Goal: Check status

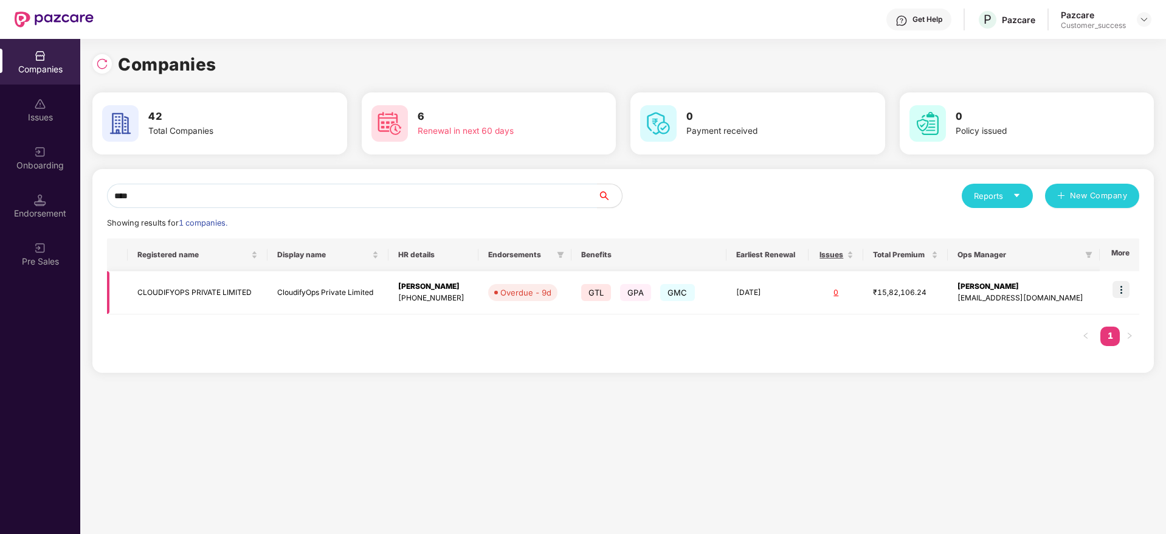
type input "****"
click at [1121, 284] on img at bounding box center [1121, 289] width 17 height 17
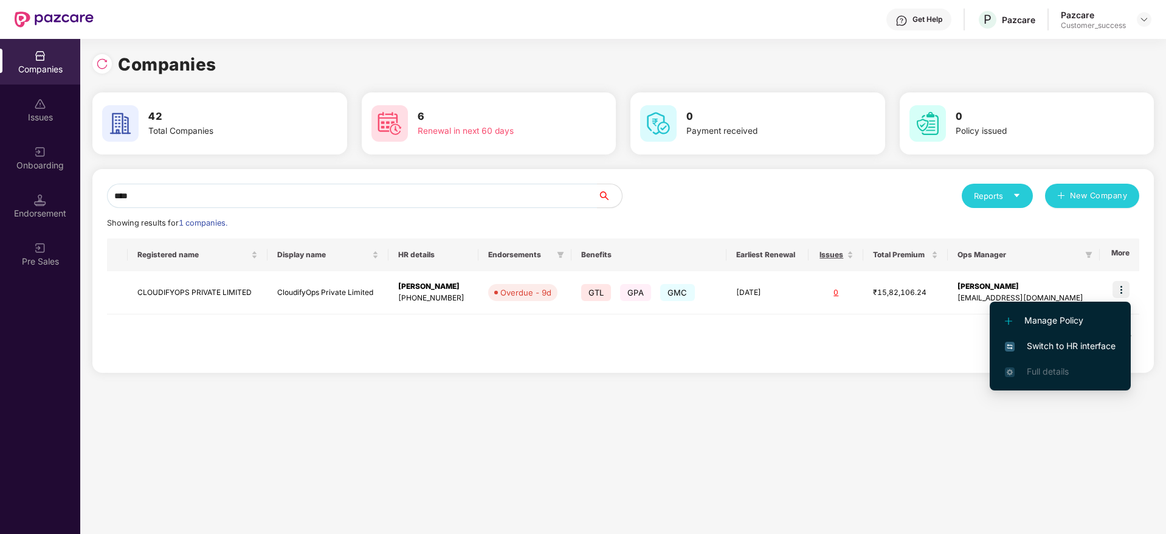
click at [1071, 344] on span "Switch to HR interface" at bounding box center [1060, 345] width 111 height 13
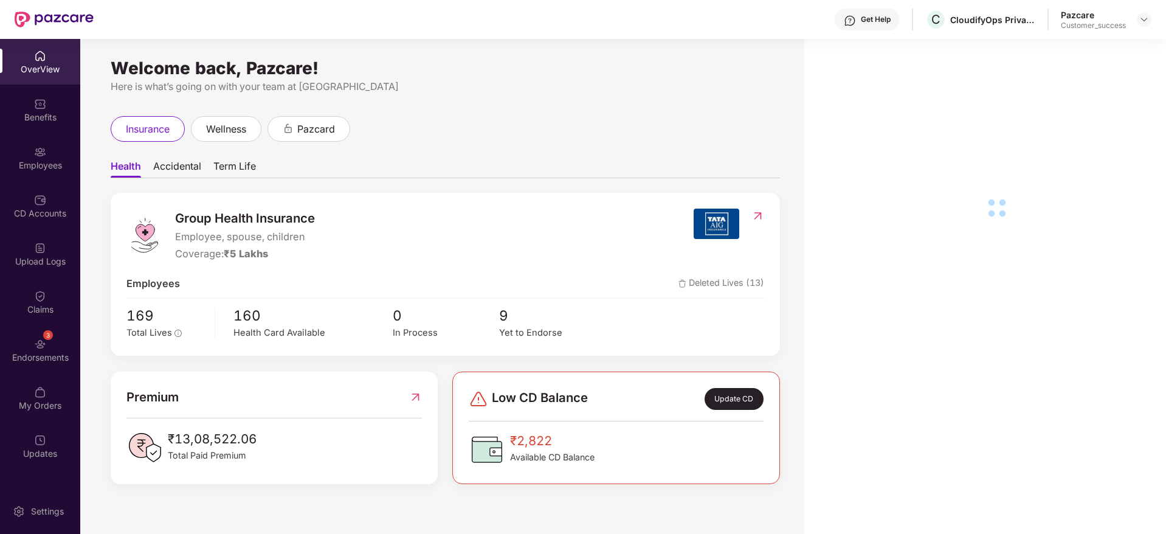
click at [38, 151] on img at bounding box center [40, 152] width 12 height 12
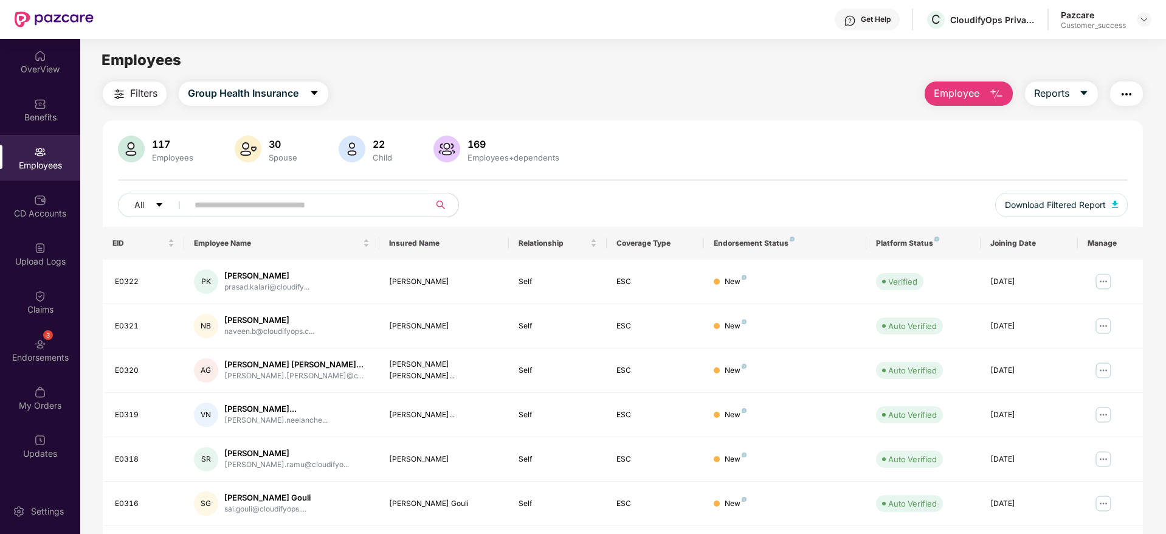
click at [292, 201] on input "text" at bounding box center [304, 205] width 218 height 18
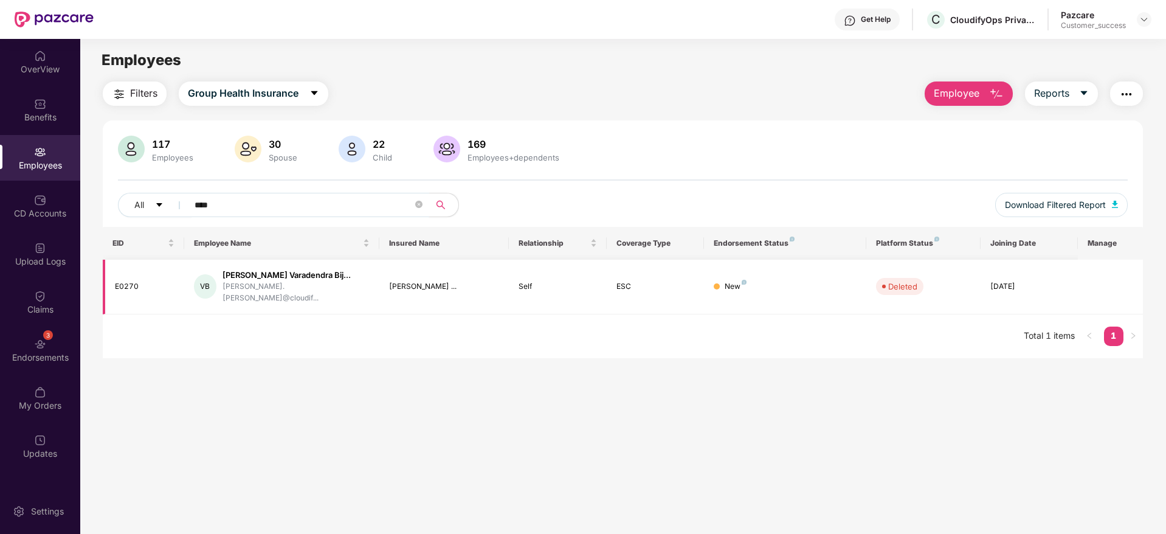
type input "****"
click at [126, 281] on div "E0270" at bounding box center [145, 287] width 60 height 12
copy div "E0270"
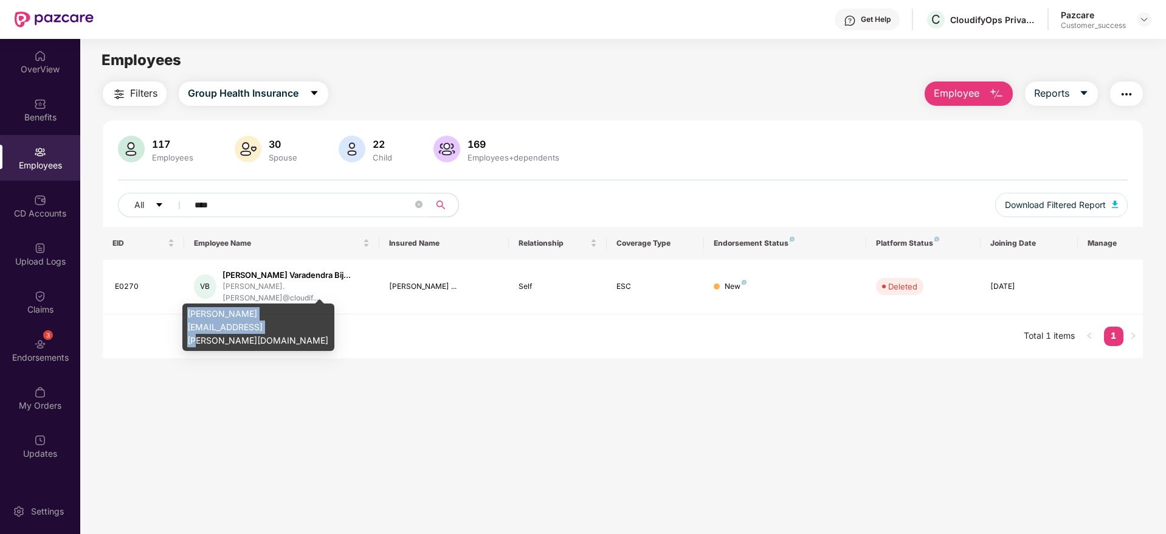
drag, startPoint x: 185, startPoint y: 310, endPoint x: 315, endPoint y: 314, distance: 129.6
click at [315, 314] on div "[PERSON_NAME][EMAIL_ADDRESS][PERSON_NAME][DOMAIN_NAME]" at bounding box center [258, 326] width 152 height 47
copy div "[PERSON_NAME][EMAIL_ADDRESS][PERSON_NAME][DOMAIN_NAME]"
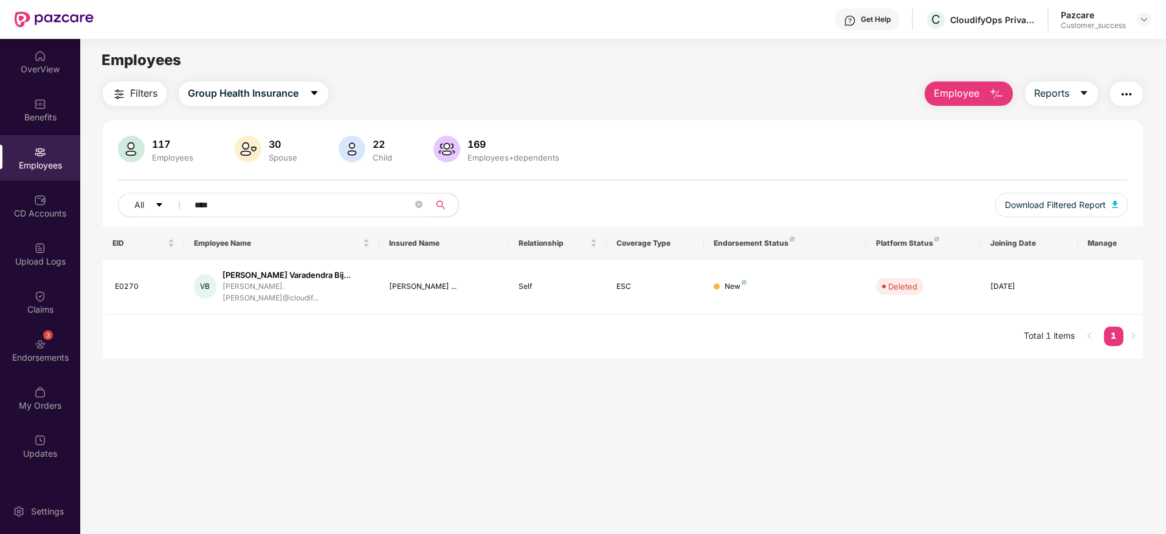
click at [695, 381] on main "Employees Filters Group Health Insurance Employee Reports 117 Employees 30 Spou…" at bounding box center [622, 306] width 1085 height 534
click at [958, 16] on div "CloudifyOps Private Limited" at bounding box center [992, 20] width 85 height 12
click at [936, 24] on span "C" at bounding box center [936, 19] width 9 height 15
drag, startPoint x: 929, startPoint y: 38, endPoint x: 1036, endPoint y: 43, distance: 106.5
click at [1036, 43] on div "CloudifyOps Private Limited" at bounding box center [982, 42] width 114 height 19
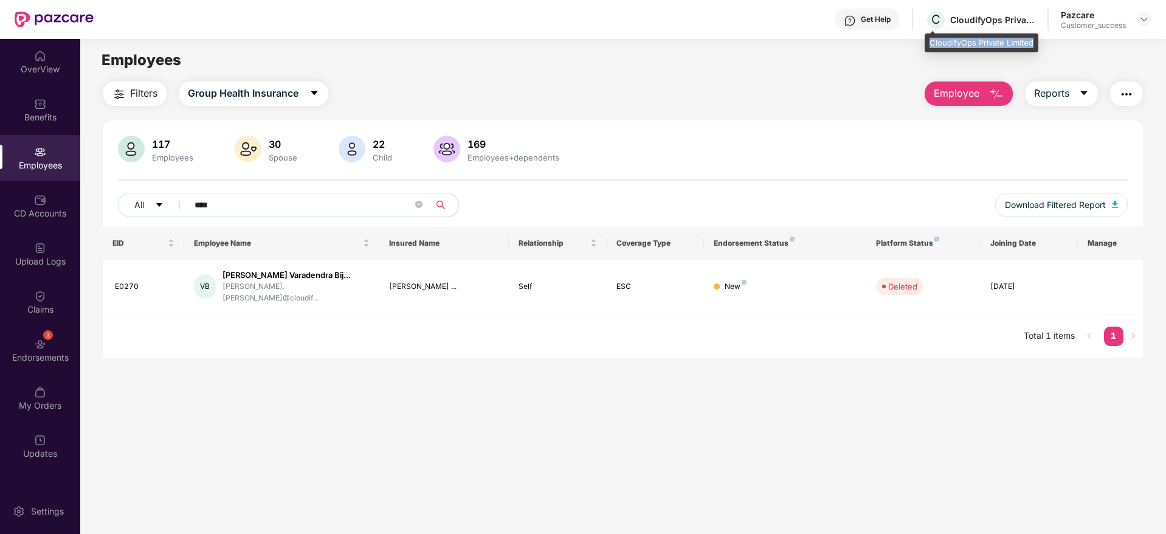
copy div "CloudifyOps Private Limited"
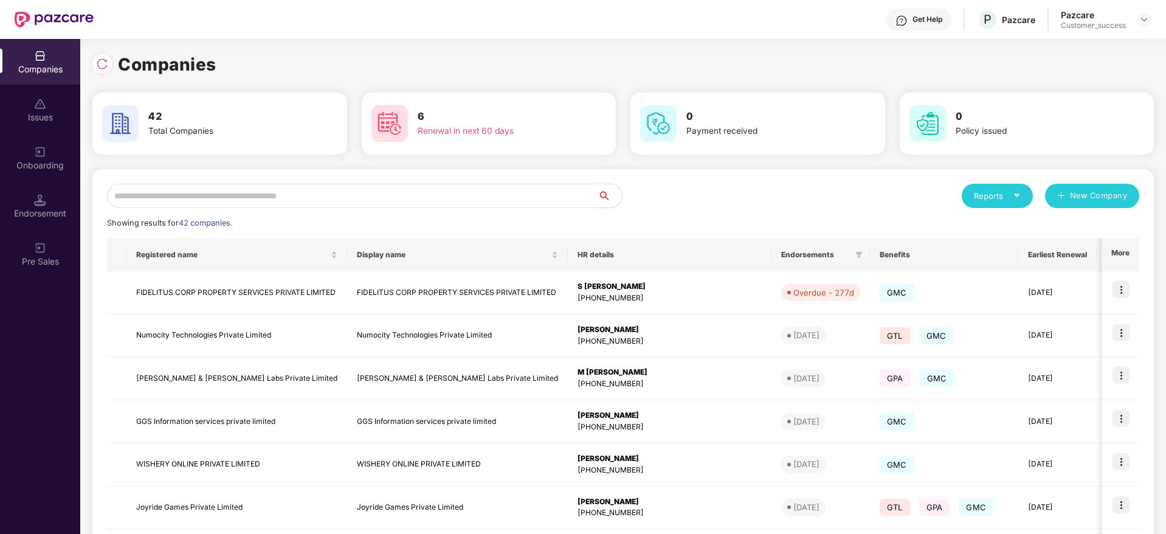
click at [320, 196] on input "text" at bounding box center [352, 196] width 491 height 24
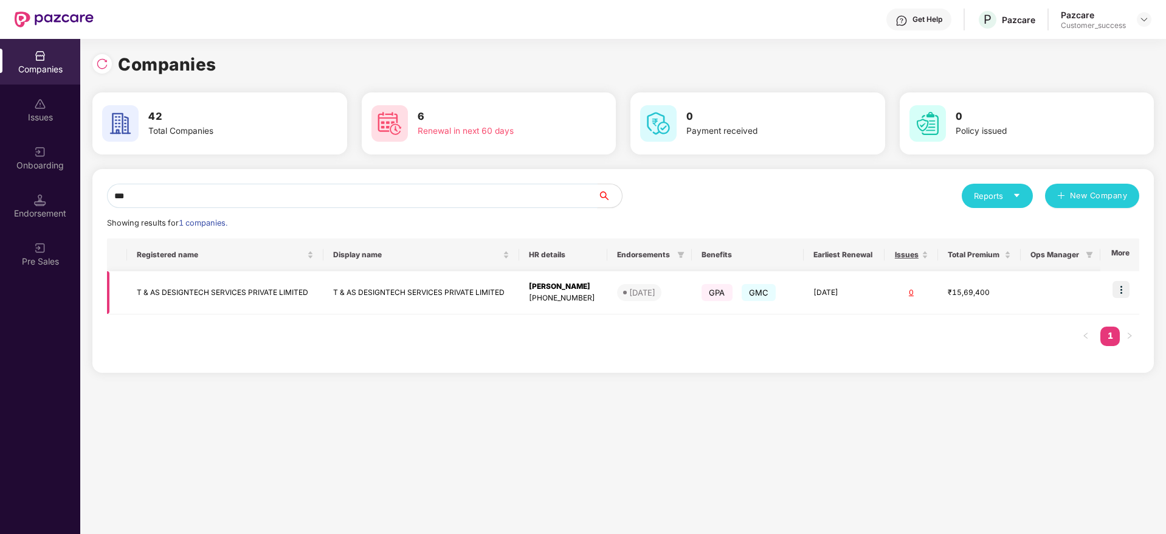
type input "***"
click at [1125, 282] on img at bounding box center [1121, 289] width 17 height 17
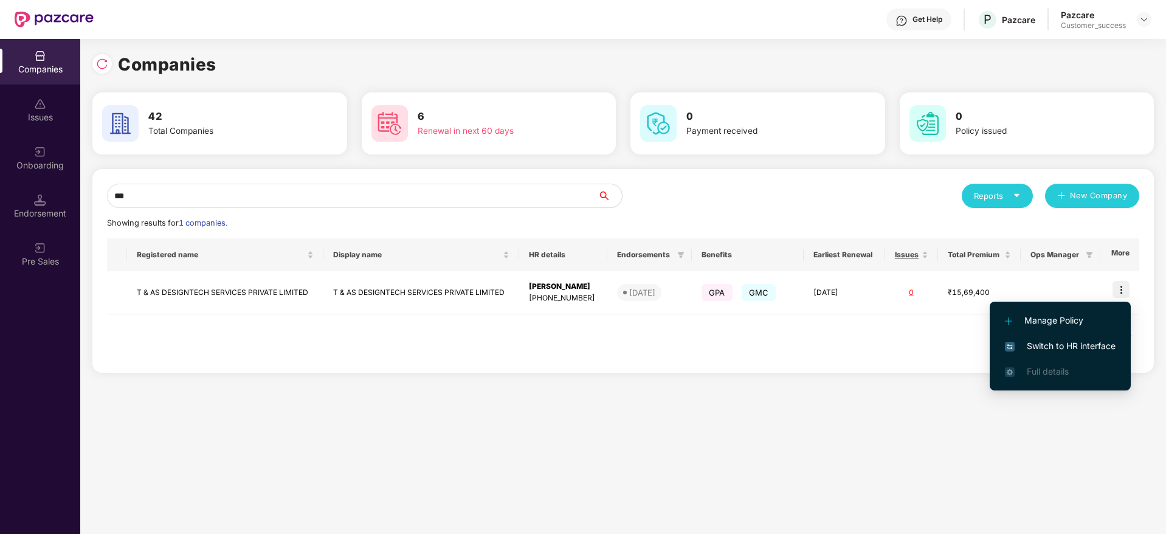
click at [1086, 345] on span "Switch to HR interface" at bounding box center [1060, 345] width 111 height 13
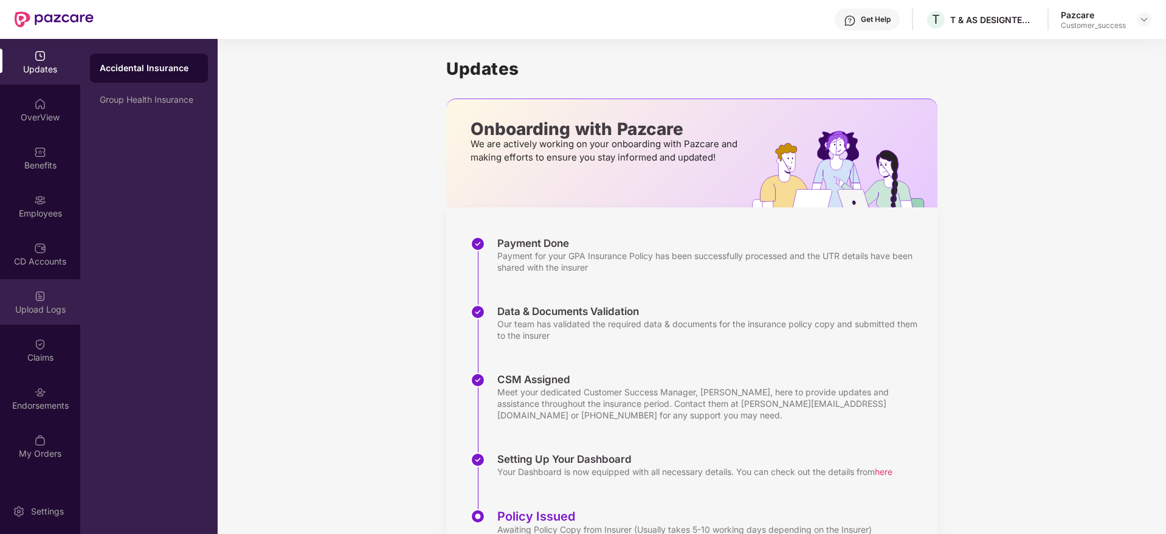
click at [43, 303] on div "Upload Logs" at bounding box center [40, 309] width 80 height 12
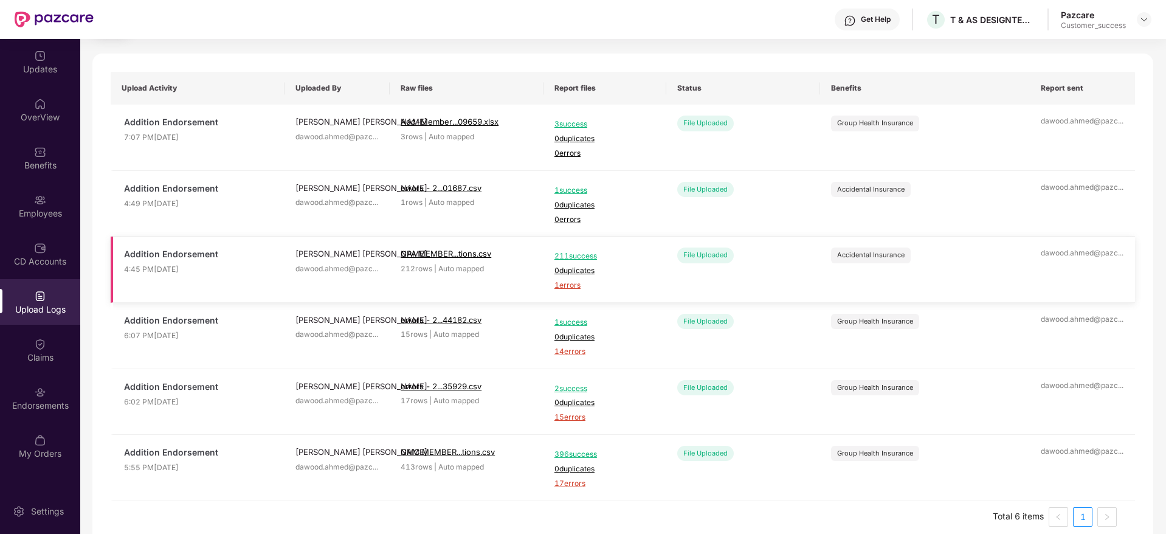
scroll to position [84, 0]
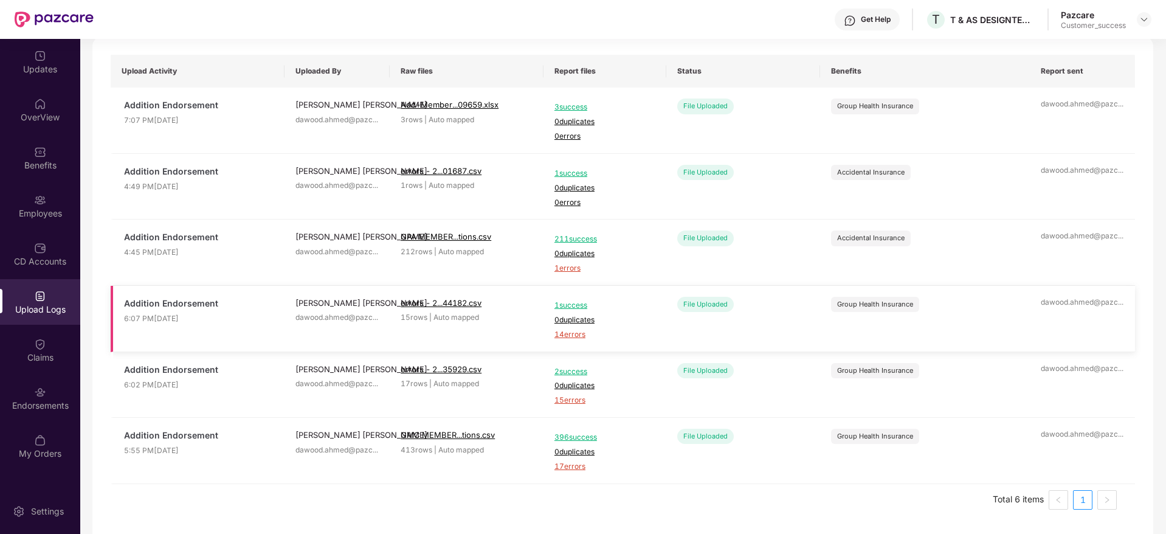
click at [569, 336] on span "14 errors" at bounding box center [605, 335] width 101 height 12
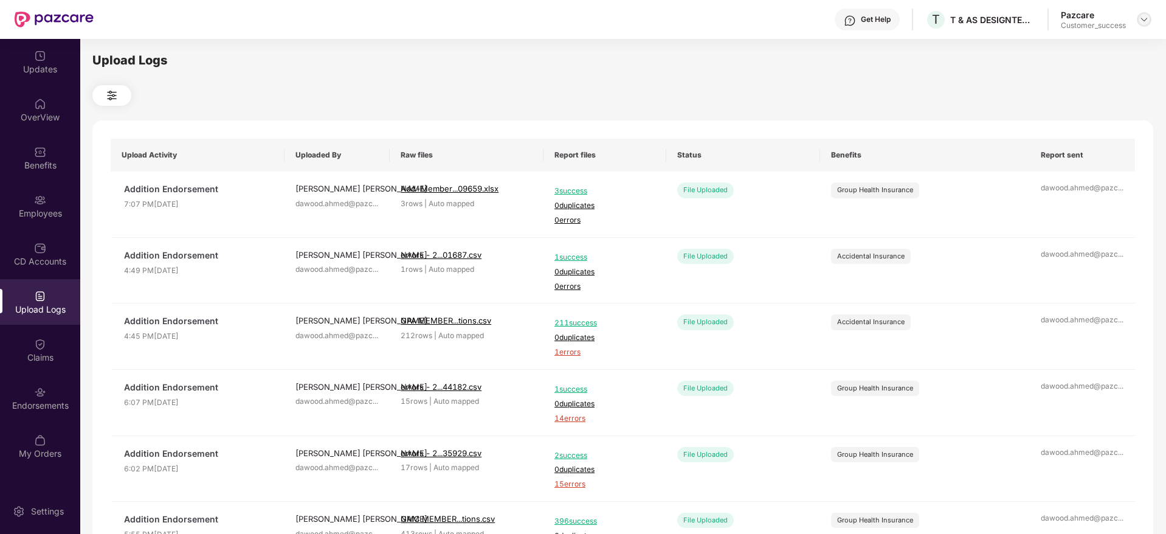
click at [1146, 15] on img at bounding box center [1145, 20] width 10 height 10
click at [1112, 40] on div "Switch to partner view" at bounding box center [1087, 48] width 158 height 24
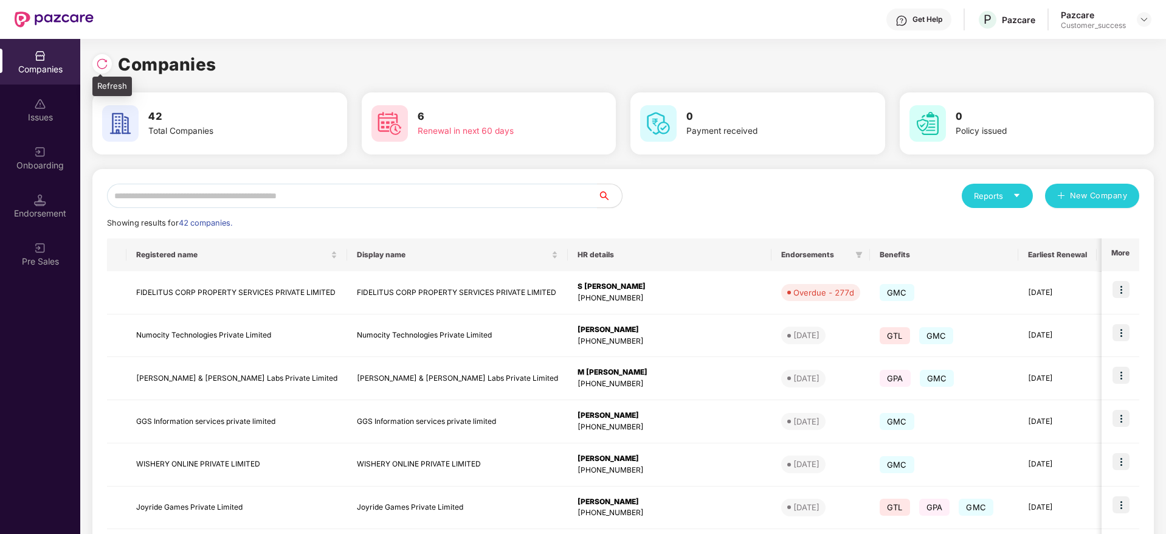
click at [103, 60] on img at bounding box center [102, 64] width 12 height 12
click at [103, 61] on img at bounding box center [102, 64] width 12 height 12
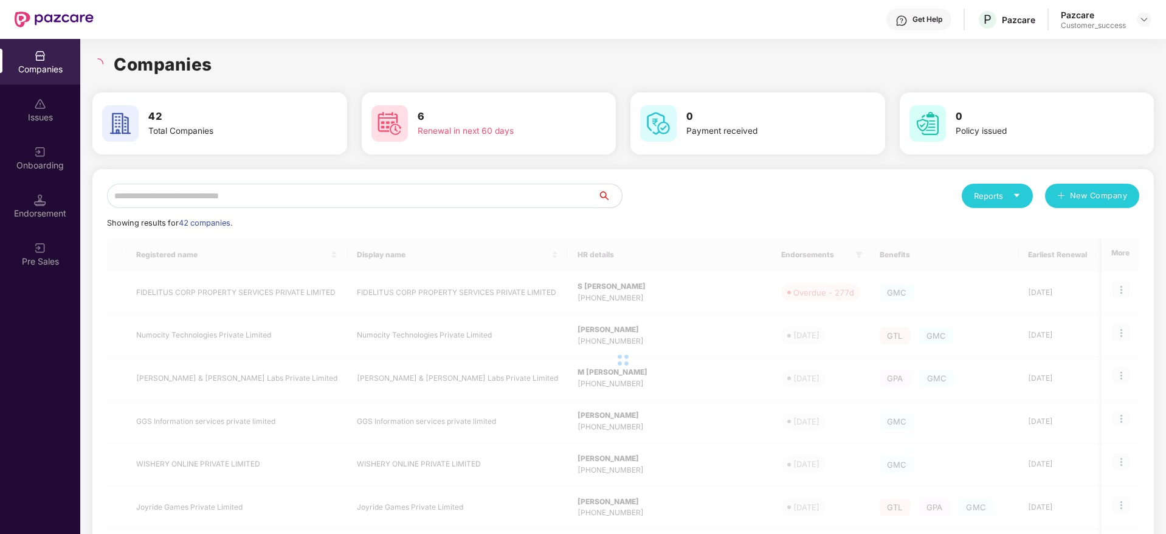
click at [209, 62] on h1 "Companies" at bounding box center [163, 64] width 99 height 27
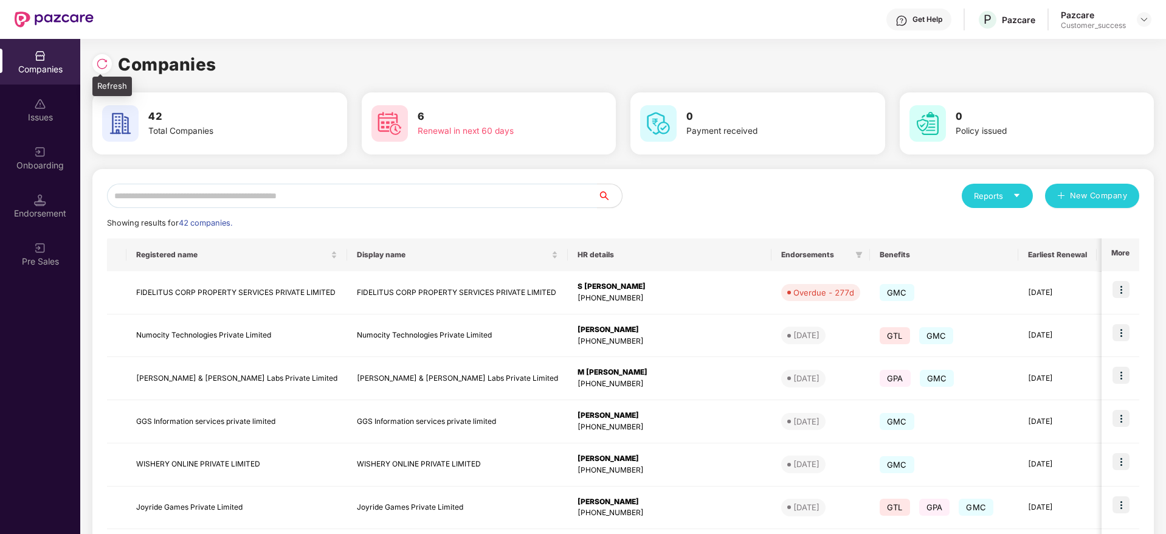
click at [100, 62] on img at bounding box center [102, 64] width 12 height 12
click at [97, 60] on img at bounding box center [102, 64] width 12 height 12
drag, startPoint x: 227, startPoint y: 61, endPoint x: 101, endPoint y: 61, distance: 126.5
click at [101, 61] on div "Companies" at bounding box center [623, 64] width 1062 height 27
click at [101, 61] on img at bounding box center [102, 64] width 12 height 12
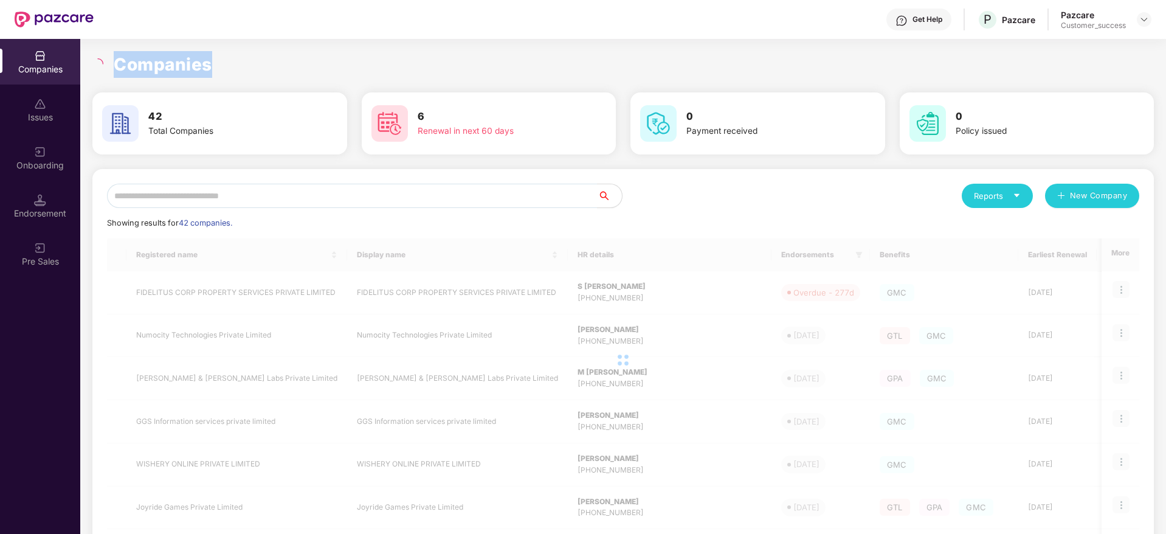
click at [175, 60] on h1 "Companies" at bounding box center [163, 64] width 99 height 27
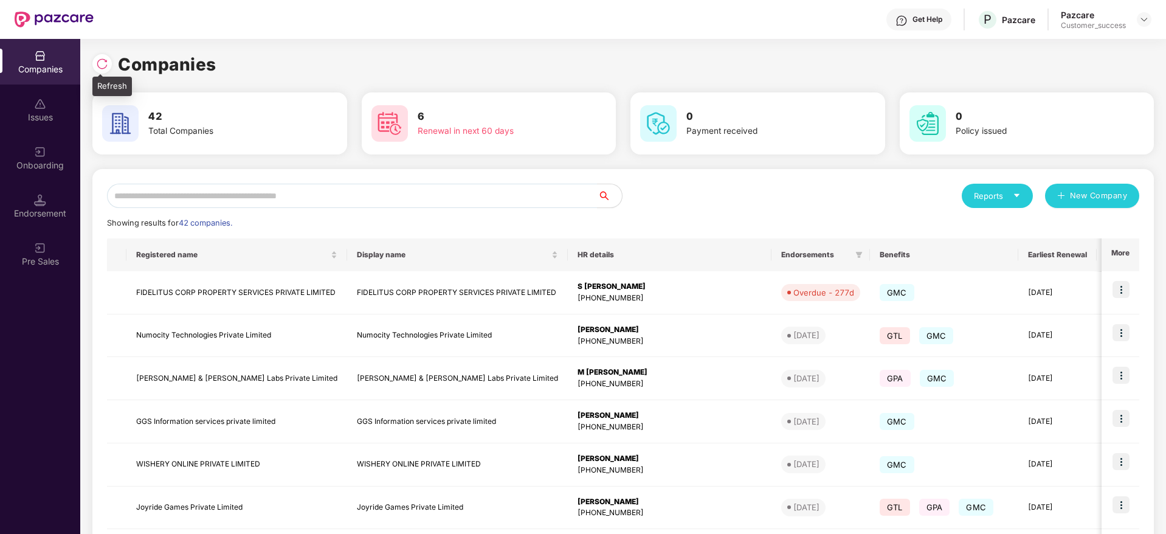
click at [100, 71] on div at bounding box center [101, 63] width 19 height 19
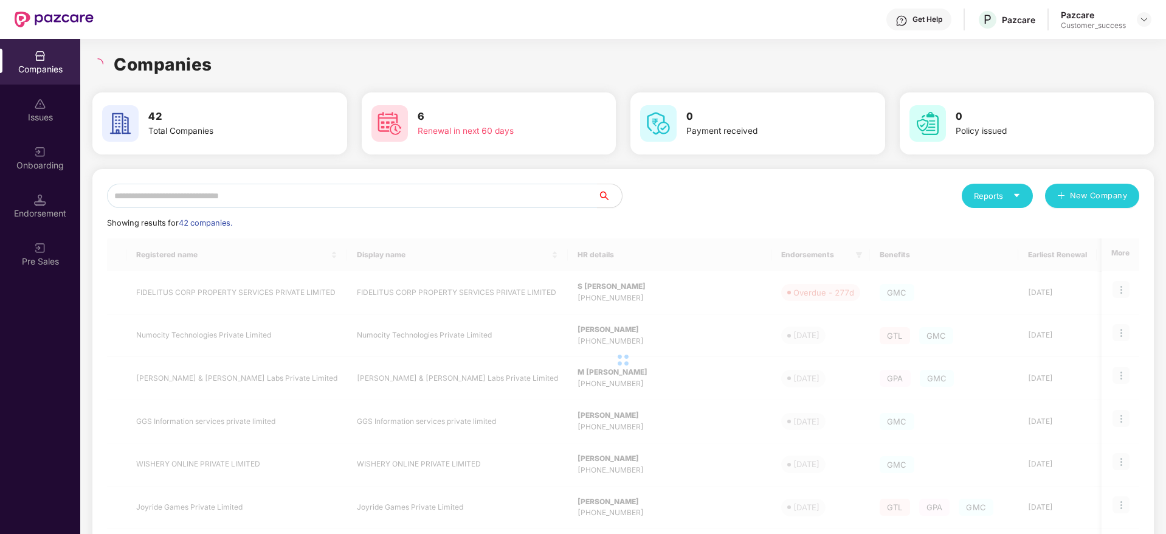
click at [287, 48] on div "Companies 42 Total Companies 6 Renewal in next 60 days 0 Payment received 0 Pol…" at bounding box center [623, 404] width 1062 height 730
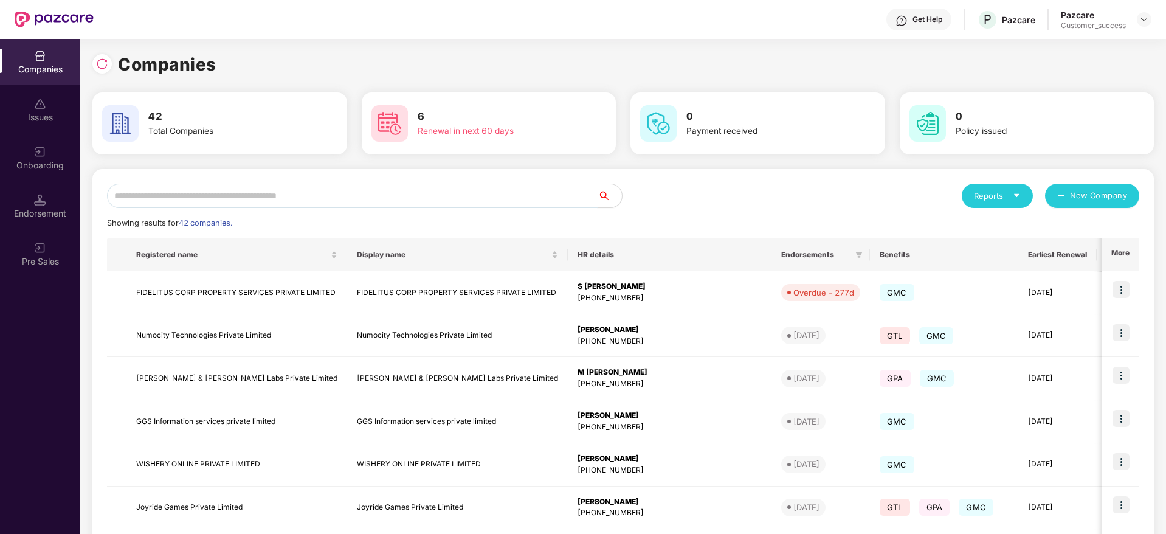
click at [400, 201] on input "text" at bounding box center [352, 196] width 491 height 24
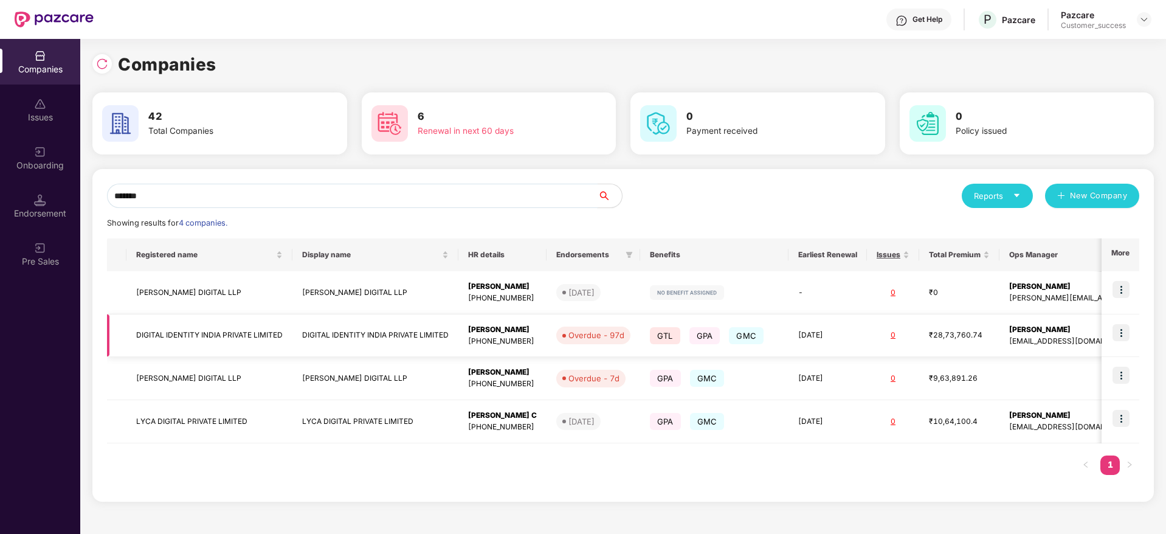
type input "*******"
click at [1121, 321] on td at bounding box center [1121, 335] width 38 height 43
click at [1123, 336] on img at bounding box center [1121, 332] width 17 height 17
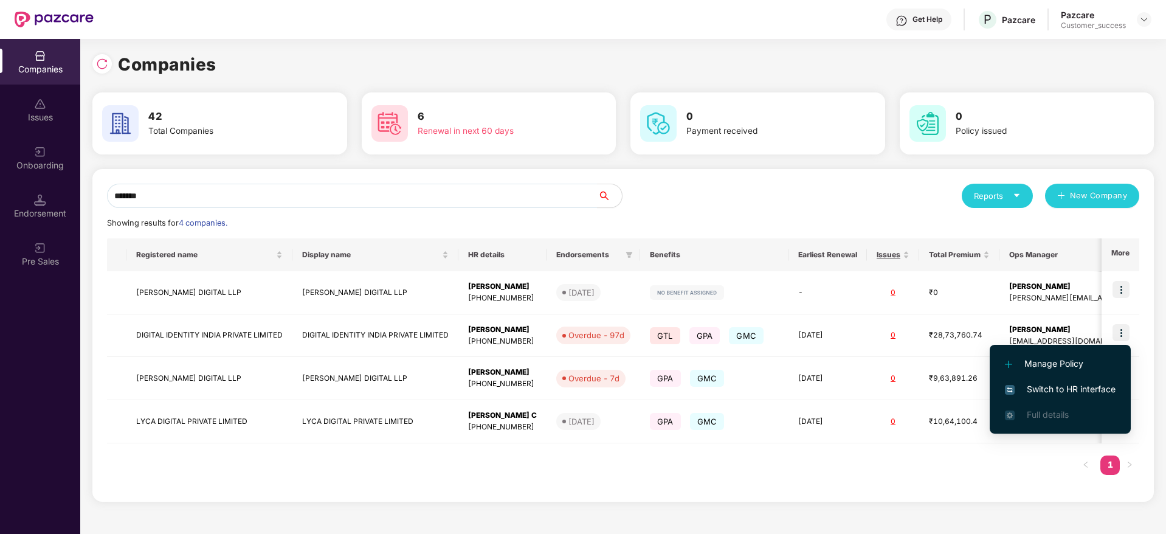
click at [1144, 337] on div "******* Reports New Company Showing results for 4 companies. Registered name Di…" at bounding box center [623, 335] width 1062 height 333
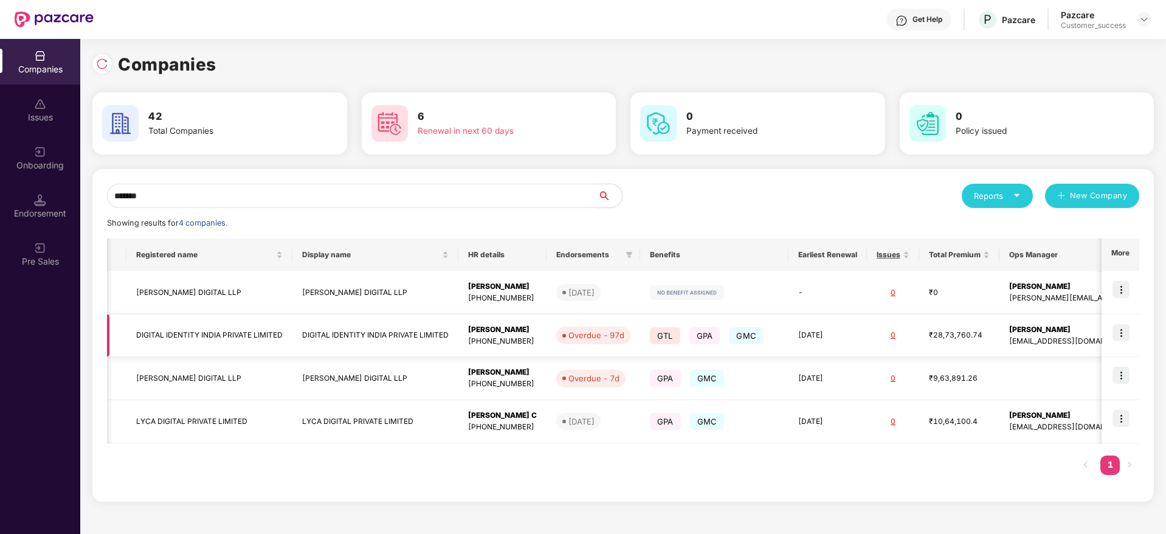
scroll to position [0, 1]
click at [1126, 337] on img at bounding box center [1121, 332] width 17 height 17
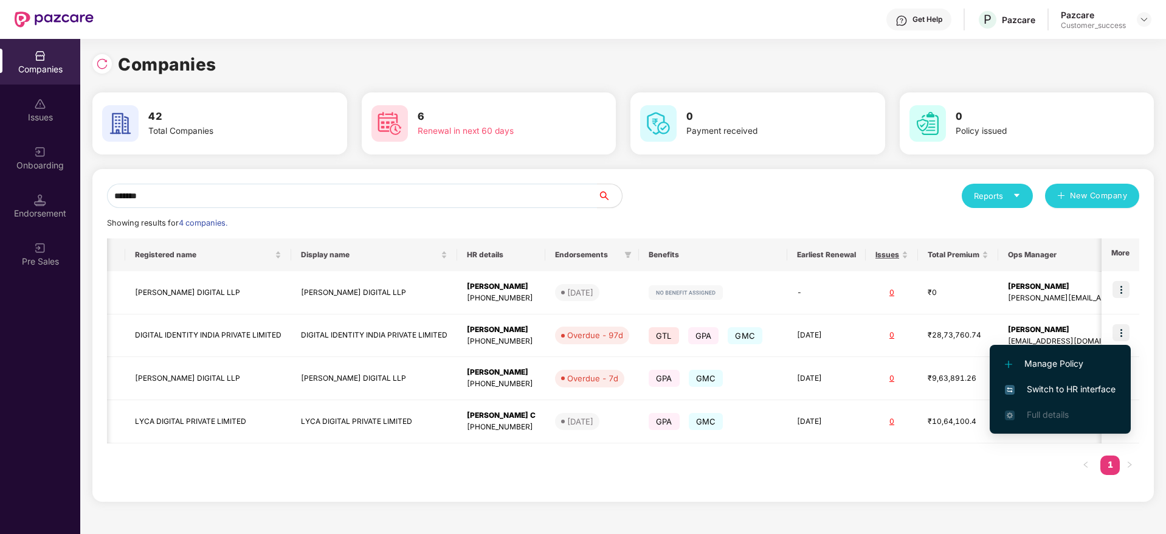
click at [1094, 384] on span "Switch to HR interface" at bounding box center [1060, 388] width 111 height 13
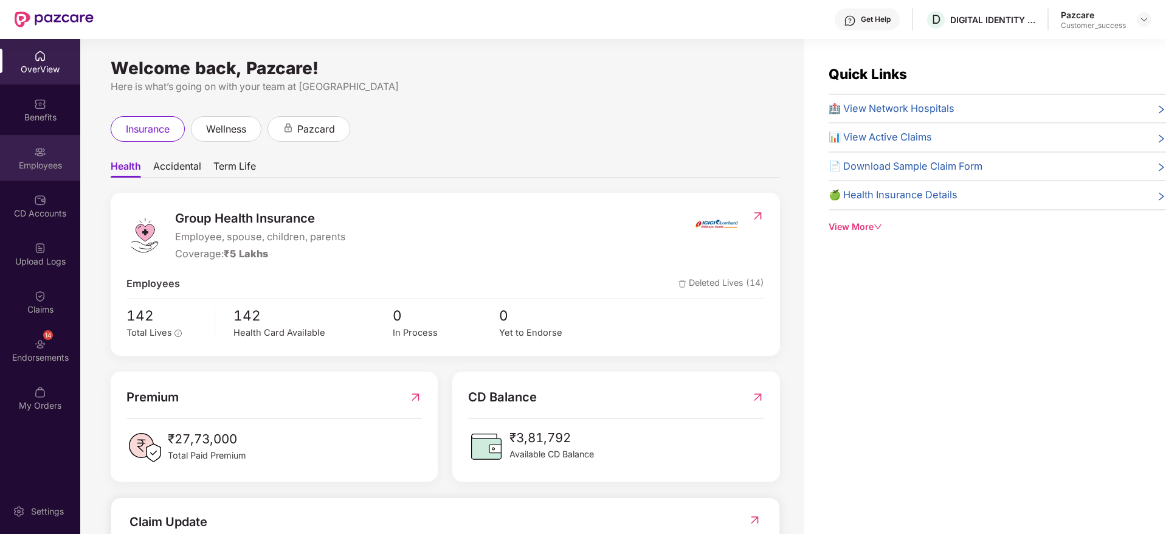
click at [58, 142] on div "Employees" at bounding box center [40, 158] width 80 height 46
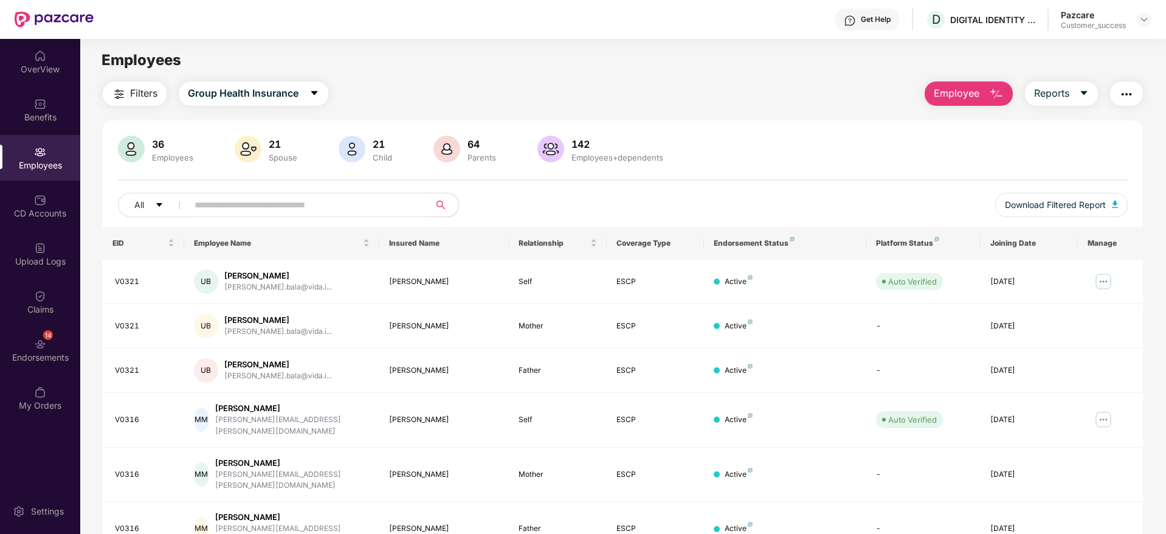
click at [248, 202] on input "text" at bounding box center [304, 205] width 218 height 18
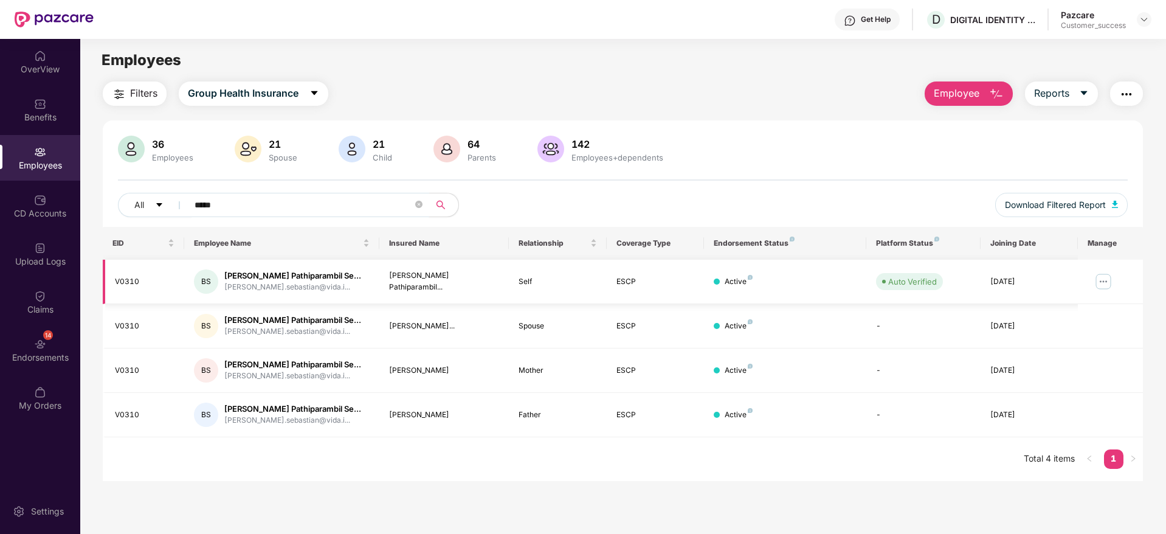
type input "*****"
click at [1108, 279] on img at bounding box center [1103, 281] width 19 height 19
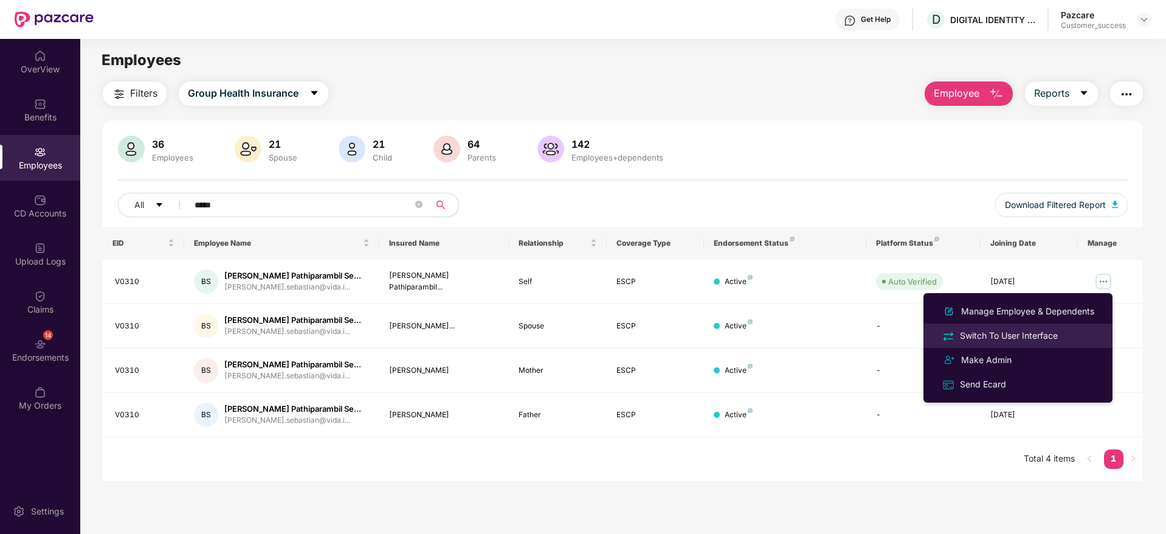
click at [1065, 332] on div "Switch To User Interface" at bounding box center [1018, 335] width 157 height 14
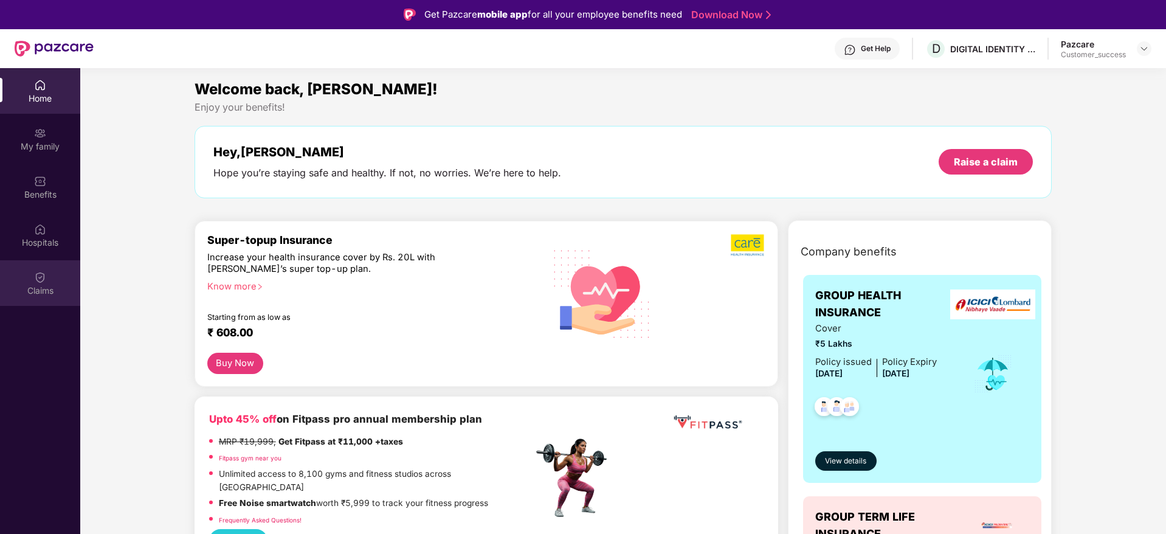
click at [44, 273] on img at bounding box center [40, 277] width 12 height 12
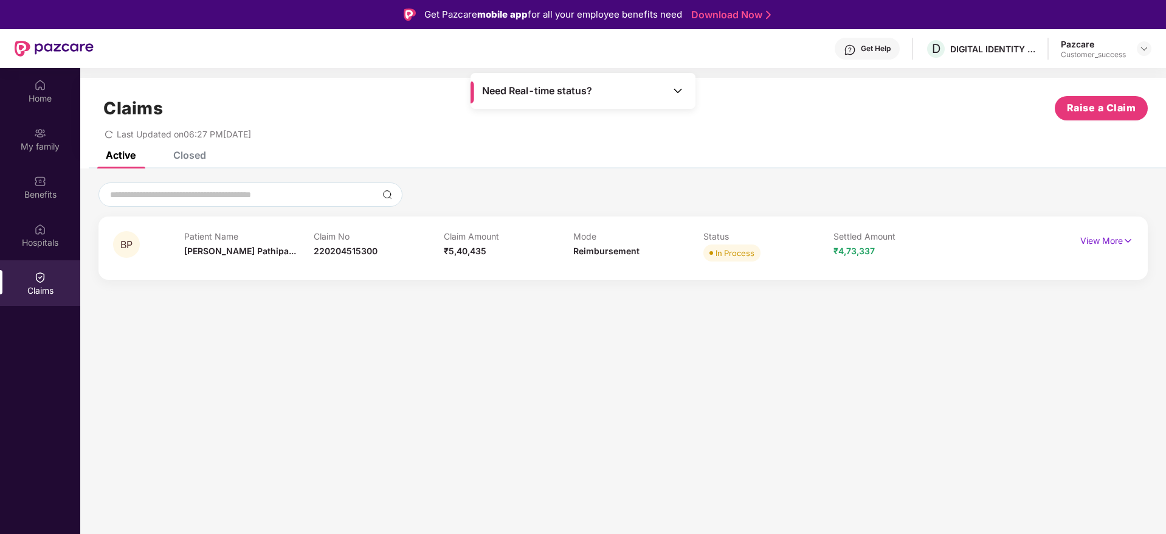
click at [679, 89] on img at bounding box center [678, 91] width 12 height 12
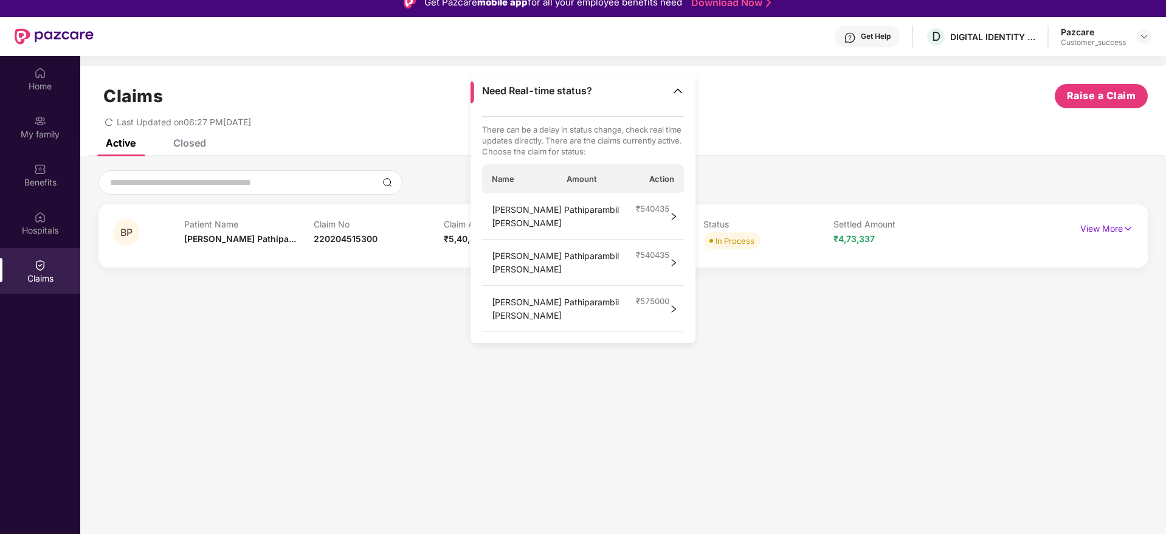
scroll to position [0, 0]
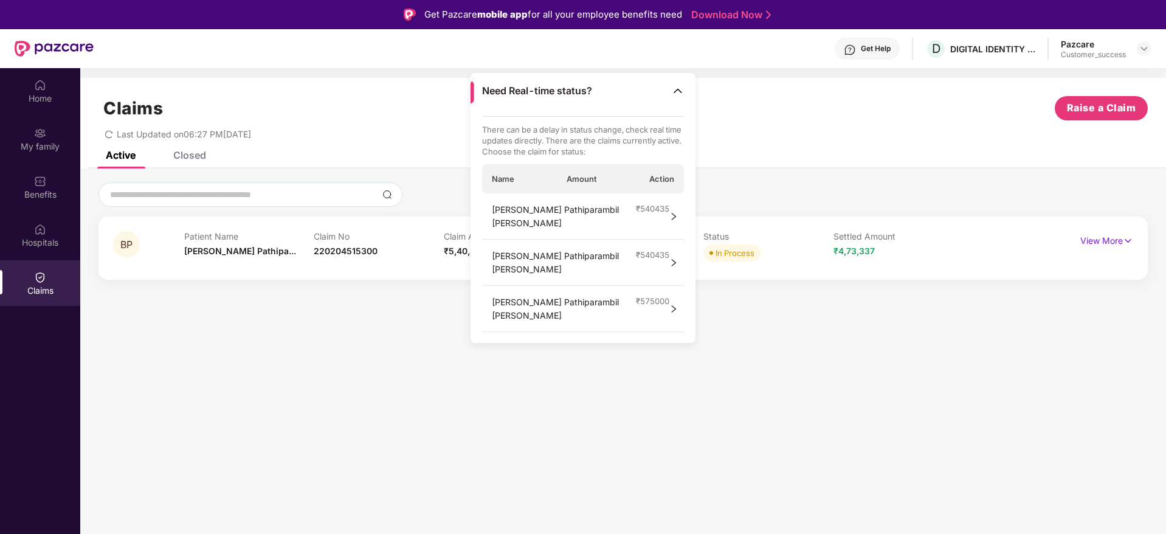
click at [651, 211] on span "₹ 540435" at bounding box center [652, 212] width 33 height 19
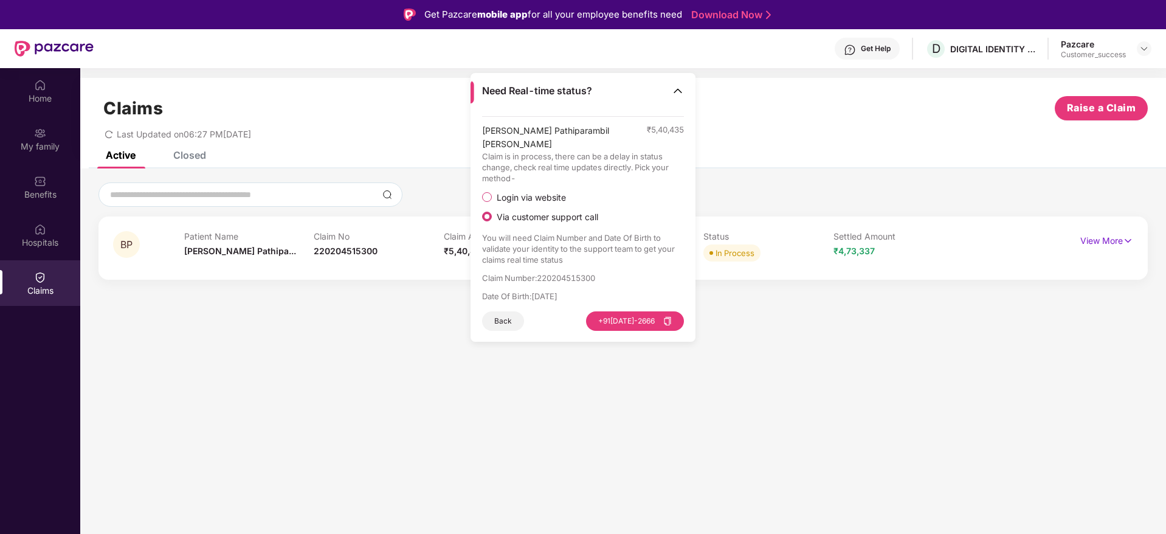
click at [749, 152] on div "Active Closed" at bounding box center [623, 159] width 1086 height 17
click at [679, 89] on img at bounding box center [678, 91] width 12 height 12
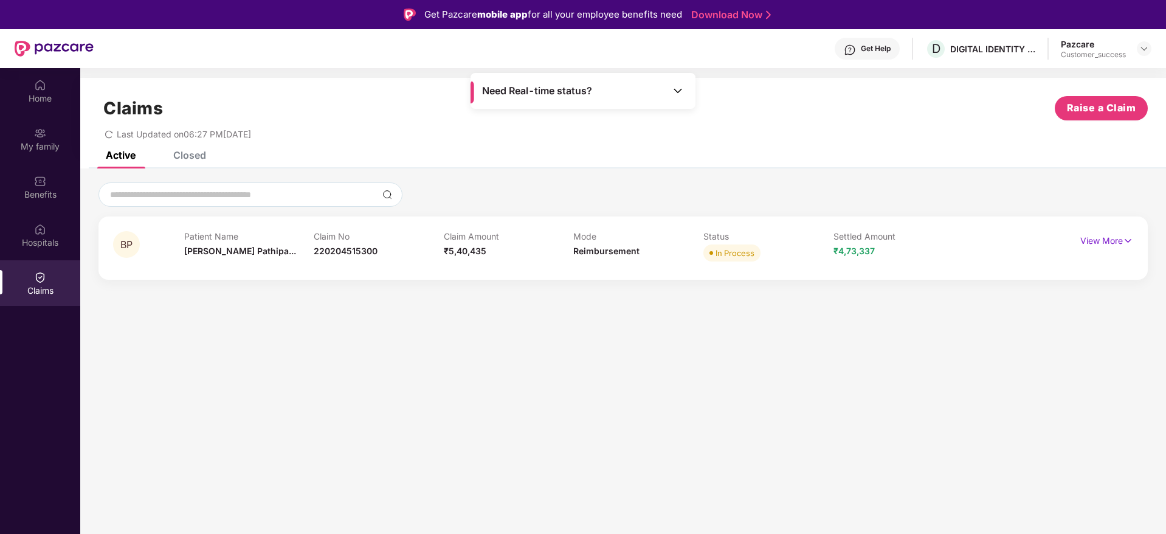
click at [758, 119] on div "Claims Raise a Claim" at bounding box center [624, 108] width 1050 height 24
click at [1120, 243] on p "View More" at bounding box center [1107, 239] width 53 height 16
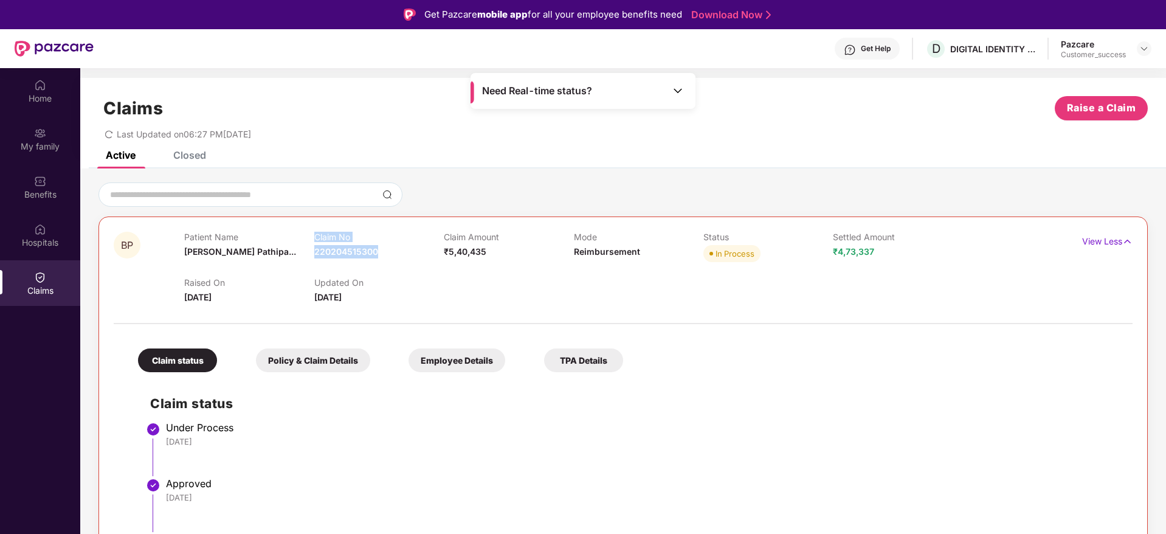
drag, startPoint x: 380, startPoint y: 249, endPoint x: 313, endPoint y: 251, distance: 66.9
click at [313, 251] on div "Patient Name [PERSON_NAME] Pathipa... Claim No 220204515300 Claim Amount ₹5,40,…" at bounding box center [573, 248] width 778 height 33
click at [452, 274] on div "Raised On [DATE] Updated On [DATE]" at bounding box center [573, 284] width 778 height 39
click at [331, 251] on span "220204515300" at bounding box center [346, 251] width 64 height 10
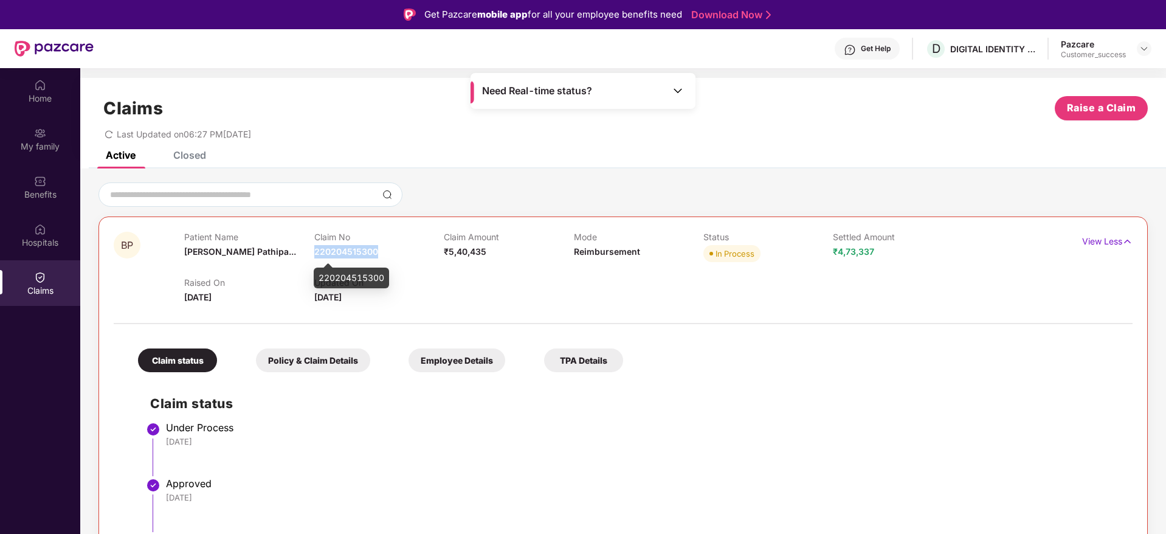
copy span "220204515300"
click at [564, 292] on div "Raised On [DATE] Updated On [DATE]" at bounding box center [573, 284] width 778 height 39
click at [1095, 241] on p "View Less" at bounding box center [1107, 240] width 50 height 16
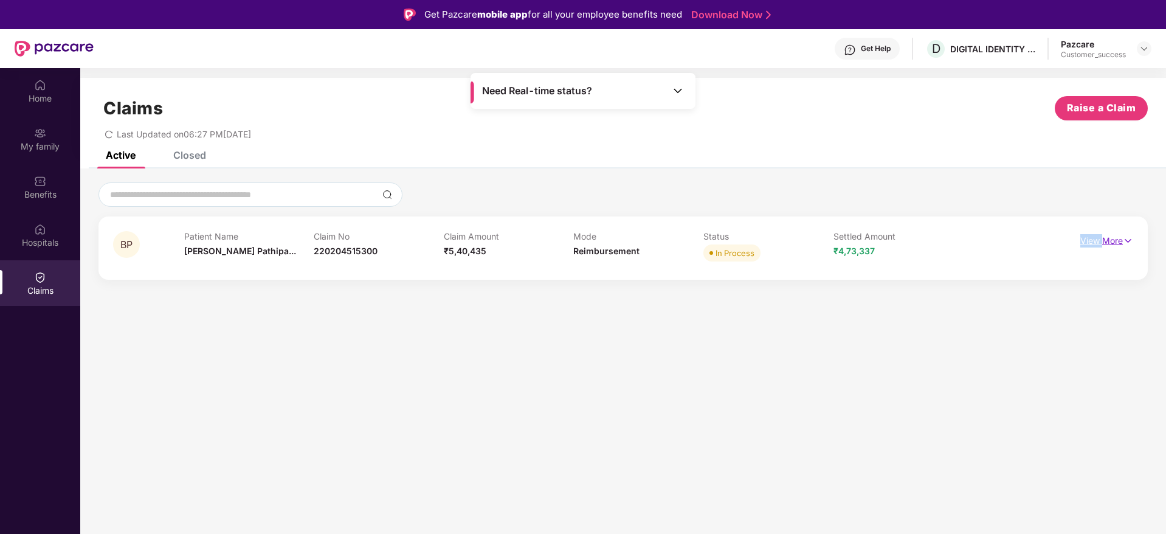
click at [1095, 241] on p "View More" at bounding box center [1107, 239] width 53 height 16
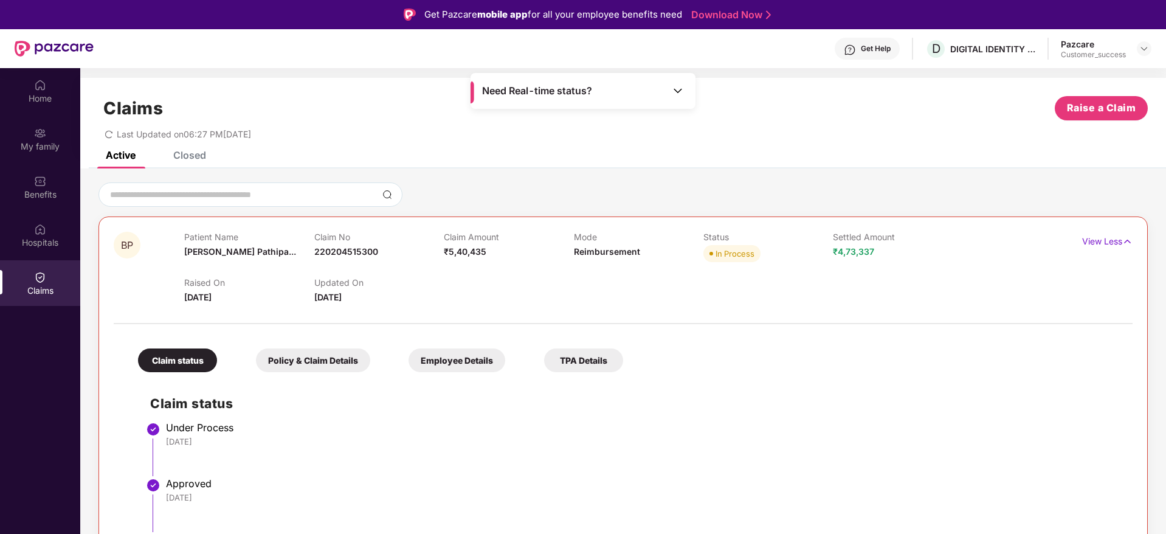
click at [679, 82] on div "Need Real-time status?" at bounding box center [583, 91] width 225 height 36
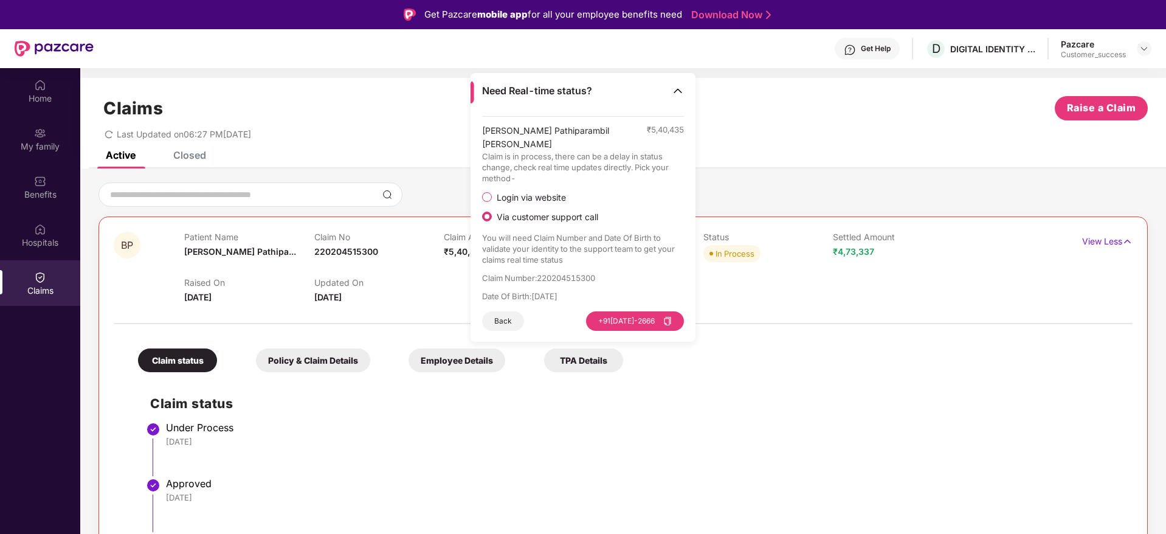
click at [679, 88] on img at bounding box center [678, 91] width 12 height 12
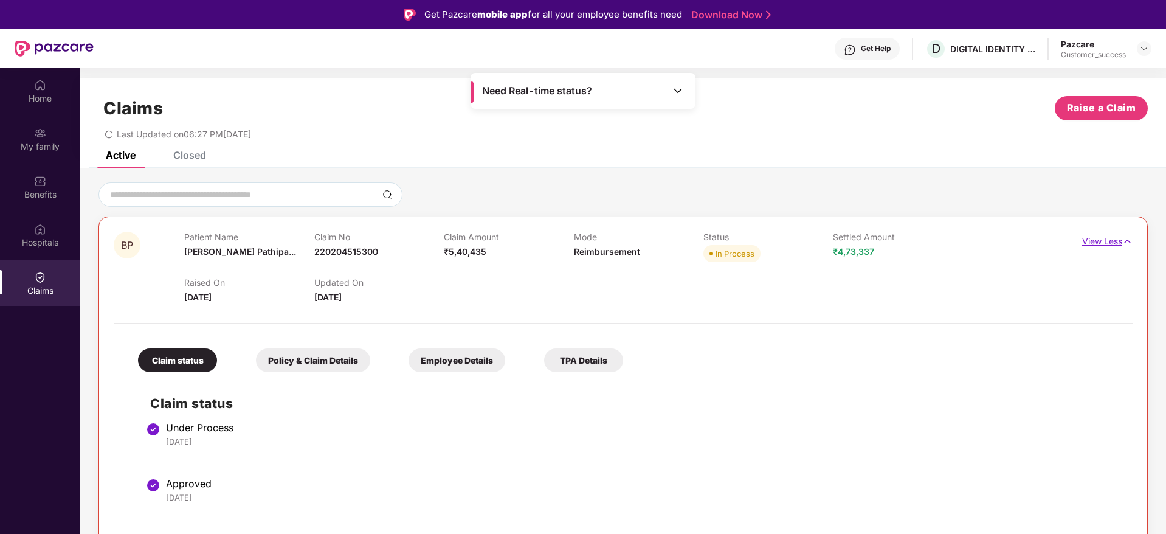
click at [1085, 242] on p "View Less" at bounding box center [1107, 240] width 50 height 16
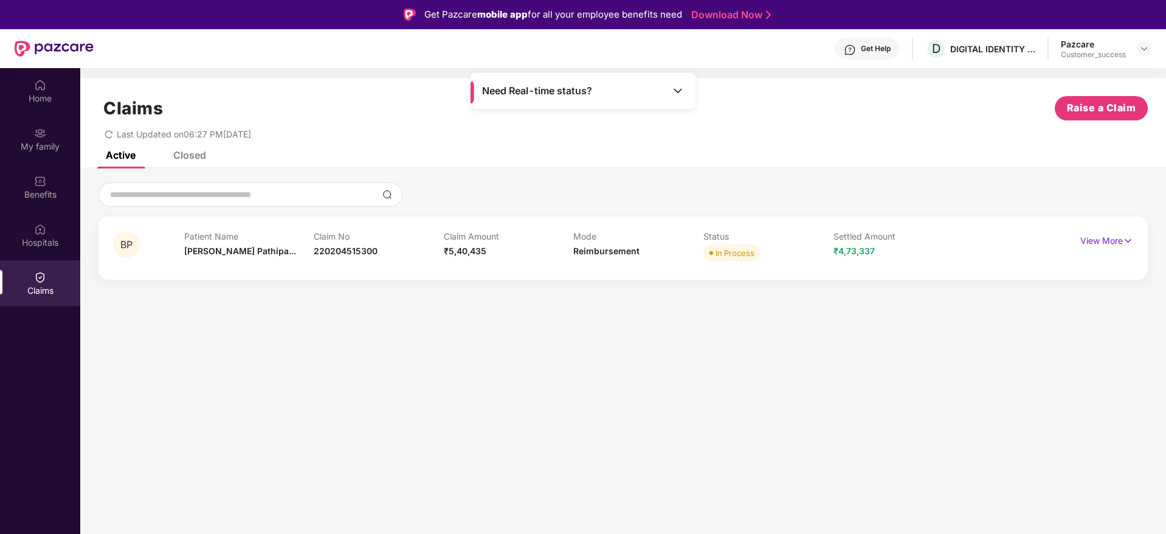
click at [193, 156] on div "Closed" at bounding box center [189, 155] width 33 height 12
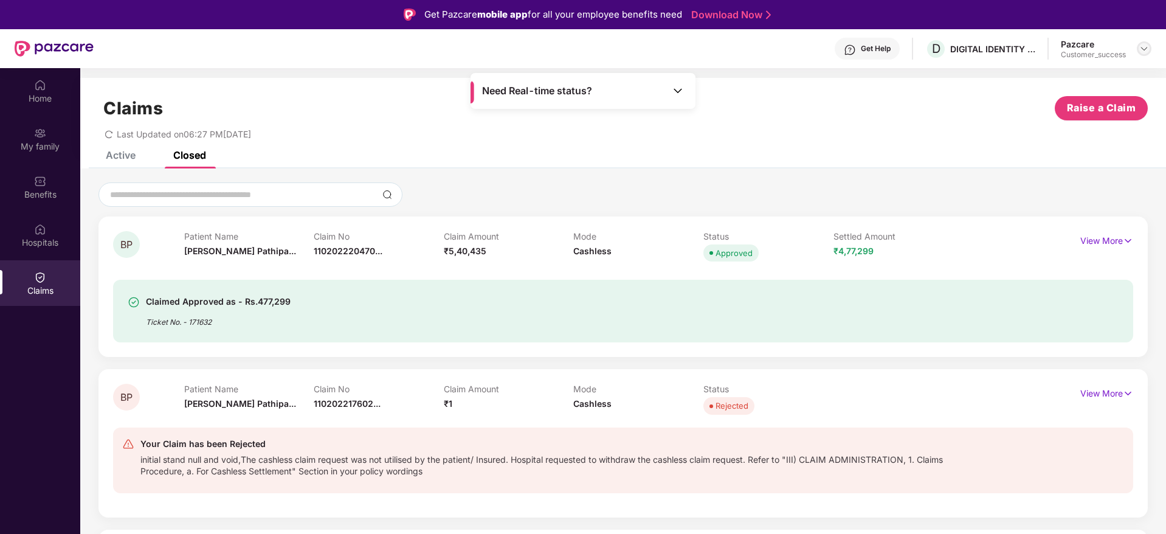
click at [1144, 49] on img at bounding box center [1145, 49] width 10 height 10
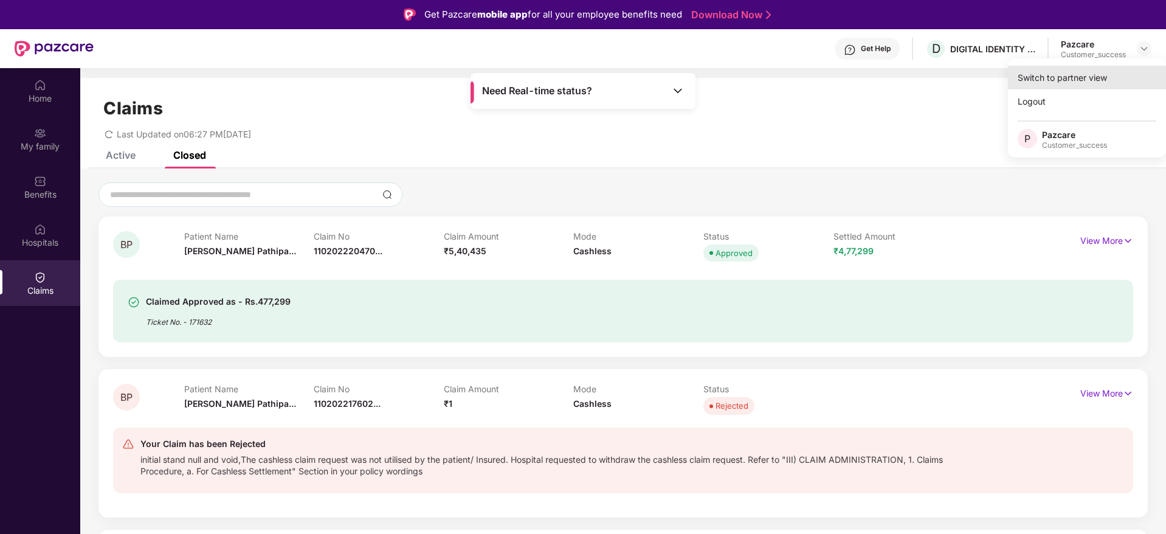
click at [1080, 77] on div "Switch to partner view" at bounding box center [1087, 78] width 158 height 24
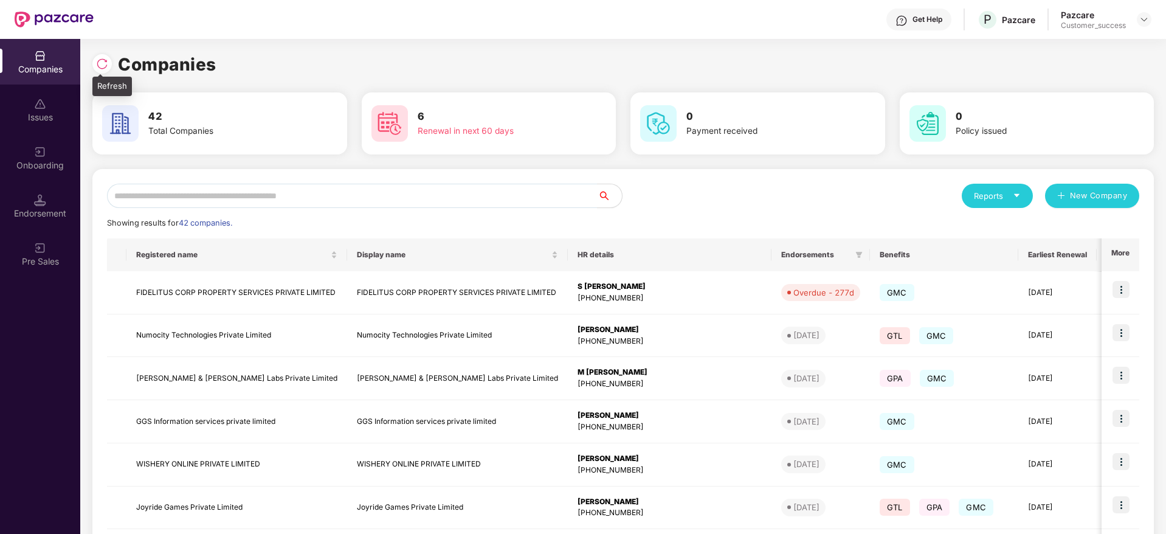
click at [102, 66] on img at bounding box center [102, 64] width 12 height 12
click at [109, 58] on div at bounding box center [101, 63] width 19 height 19
click at [44, 165] on div "Onboarding" at bounding box center [40, 165] width 80 height 12
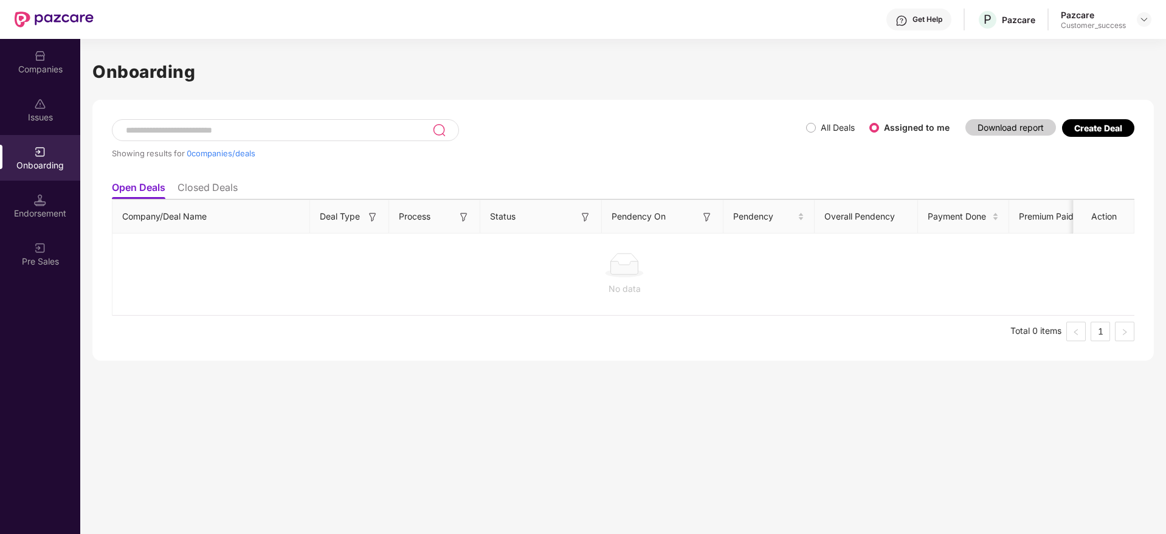
click at [218, 191] on li "Closed Deals" at bounding box center [208, 190] width 60 height 18
click at [149, 189] on li "Open Deals" at bounding box center [138, 190] width 52 height 18
click at [53, 65] on div "Companies" at bounding box center [40, 69] width 80 height 12
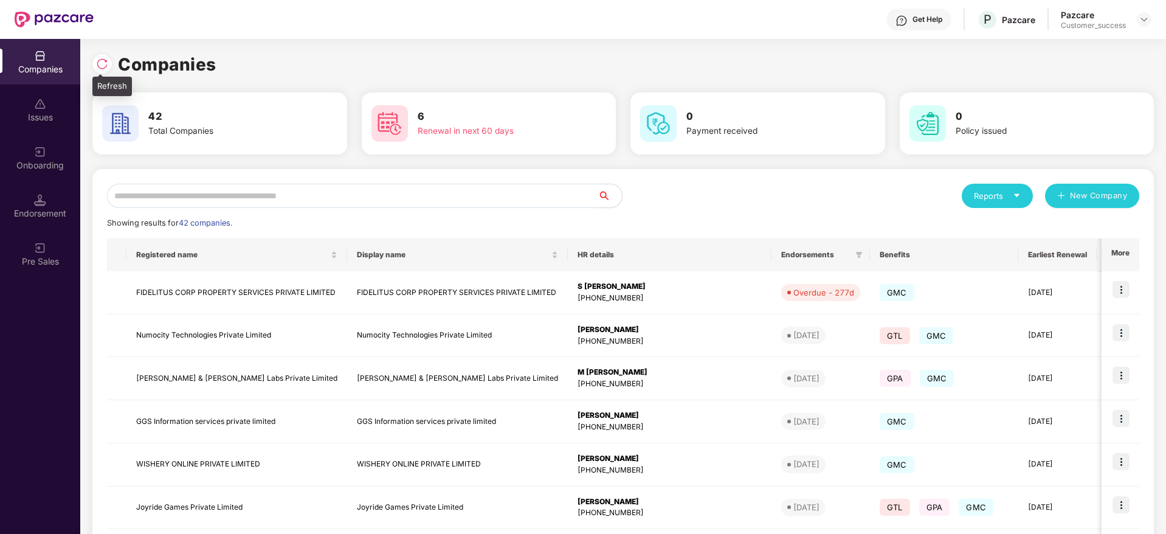
click at [108, 68] on div at bounding box center [101, 63] width 19 height 19
